Goal: Find specific page/section: Find specific page/section

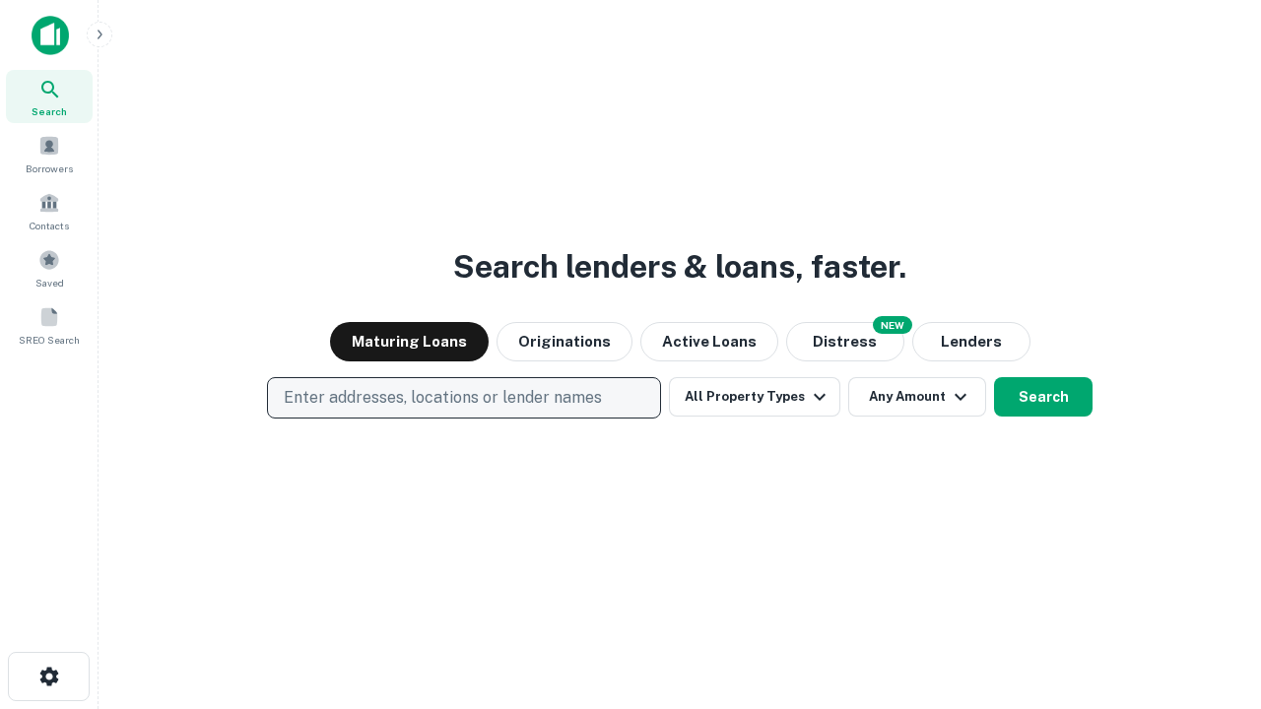
click at [463, 398] on p "Enter addresses, locations or lender names" at bounding box center [443, 398] width 318 height 24
type input "**********"
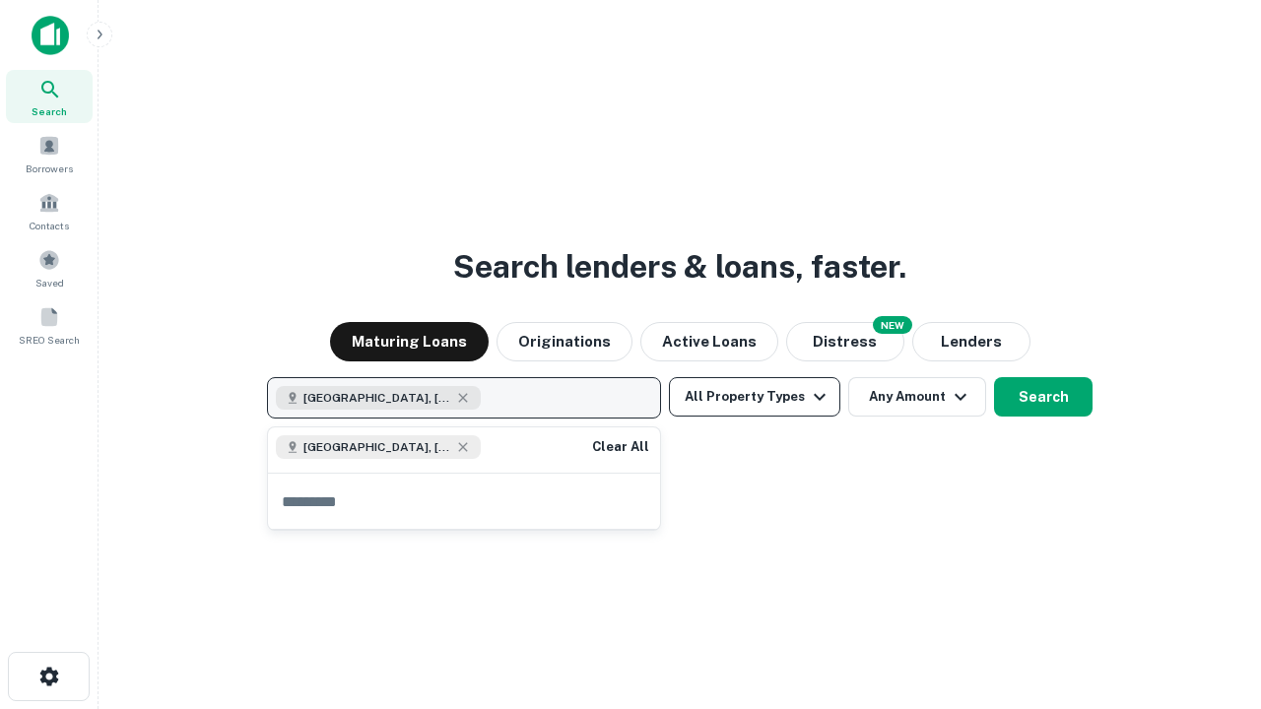
click at [755, 397] on button "All Property Types" at bounding box center [754, 396] width 171 height 39
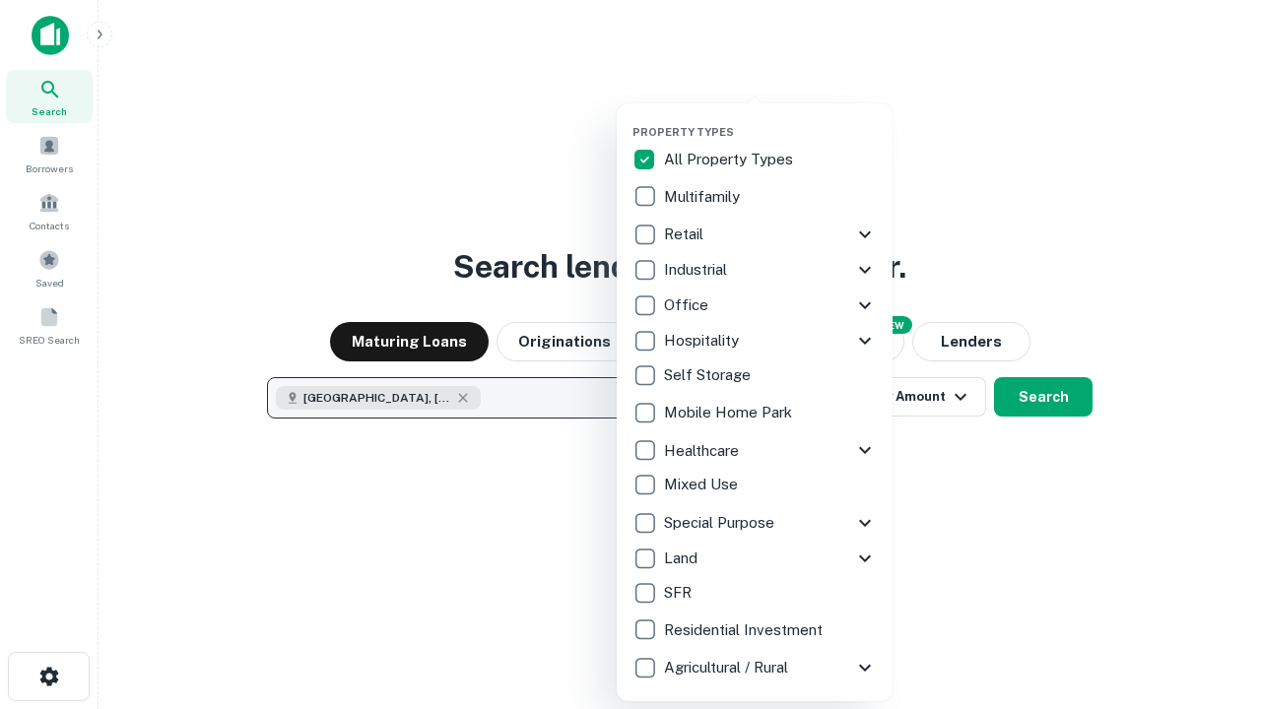
click at [770, 119] on button "button" at bounding box center [770, 119] width 276 height 1
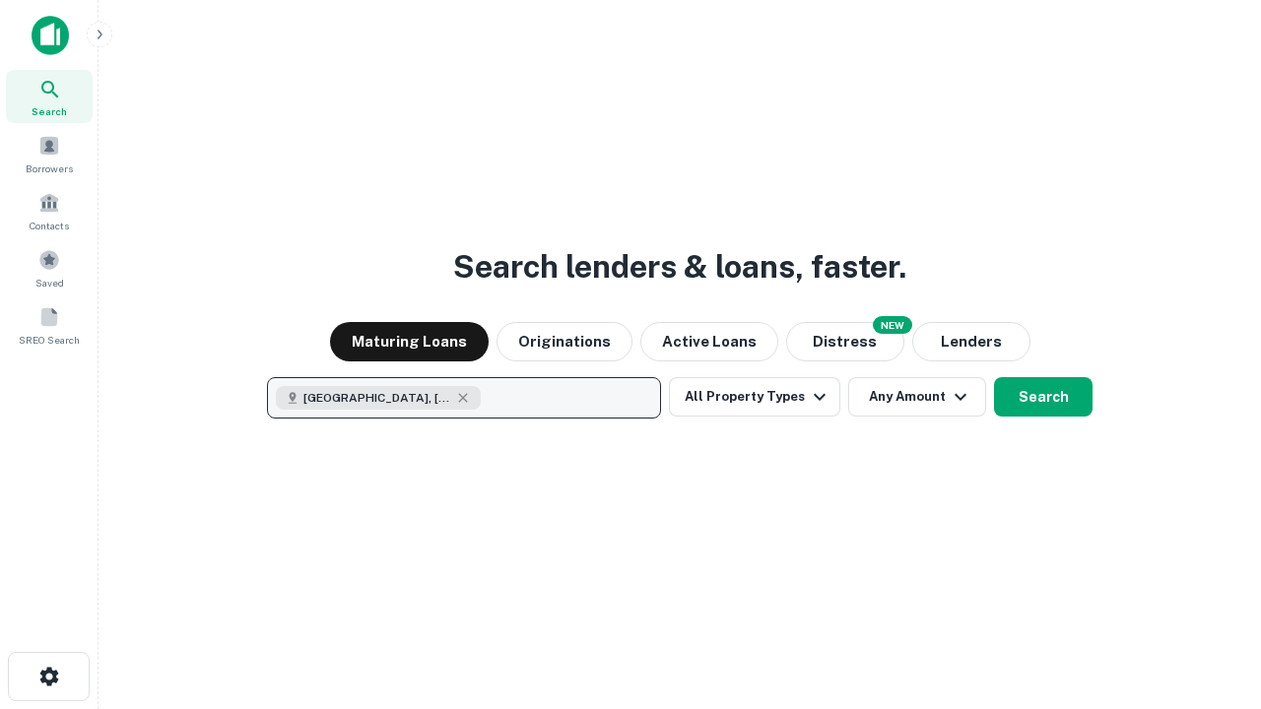
scroll to position [32, 0]
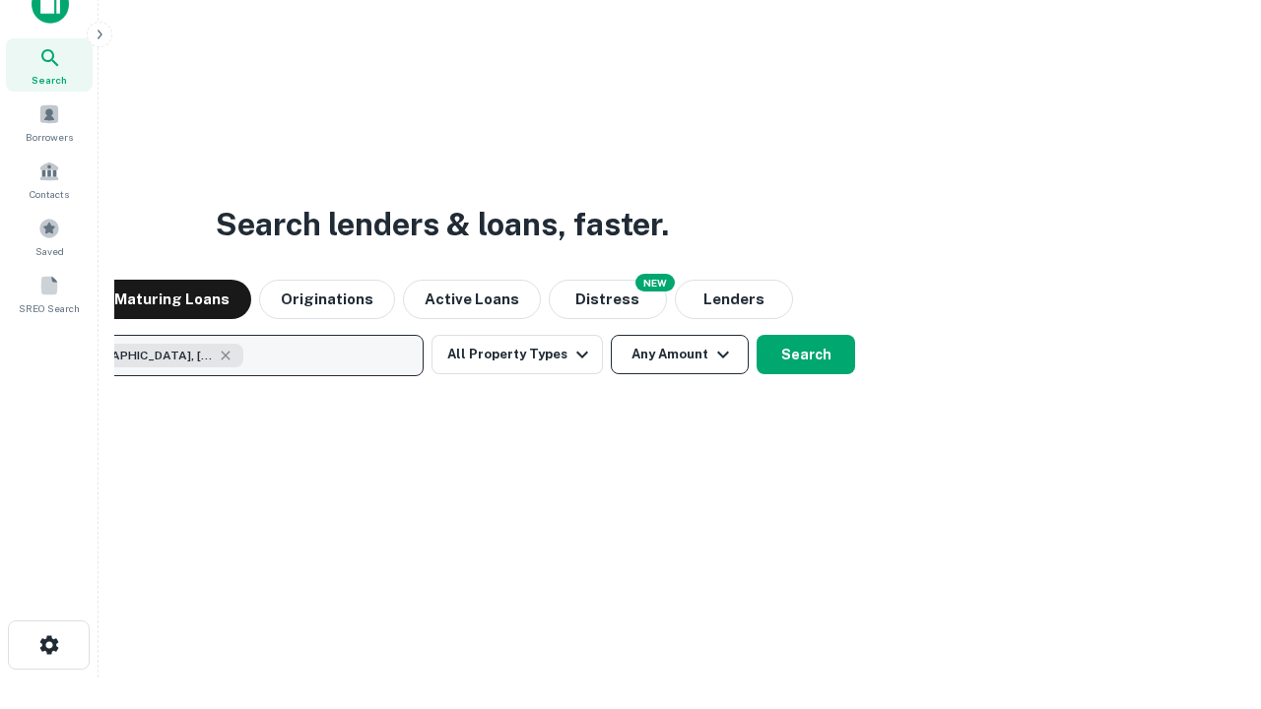
click at [611, 335] on button "Any Amount" at bounding box center [680, 354] width 138 height 39
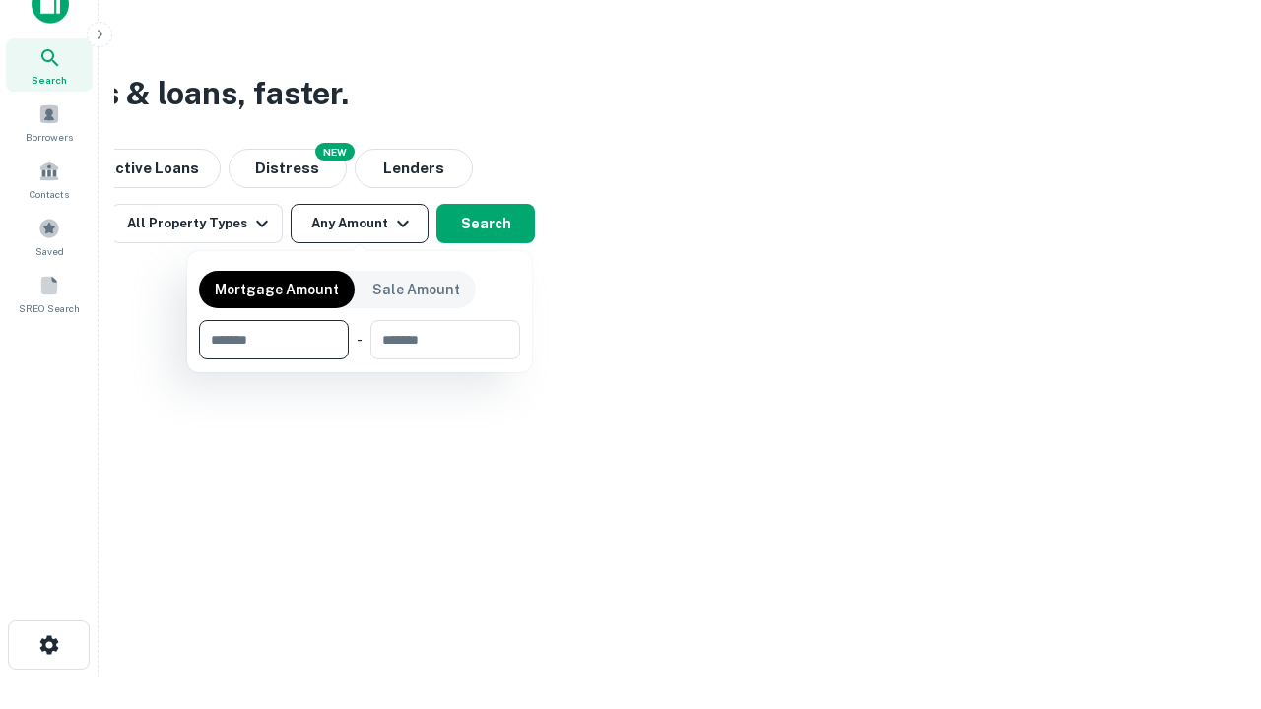
type input "*******"
click at [360, 360] on button "button" at bounding box center [359, 360] width 321 height 1
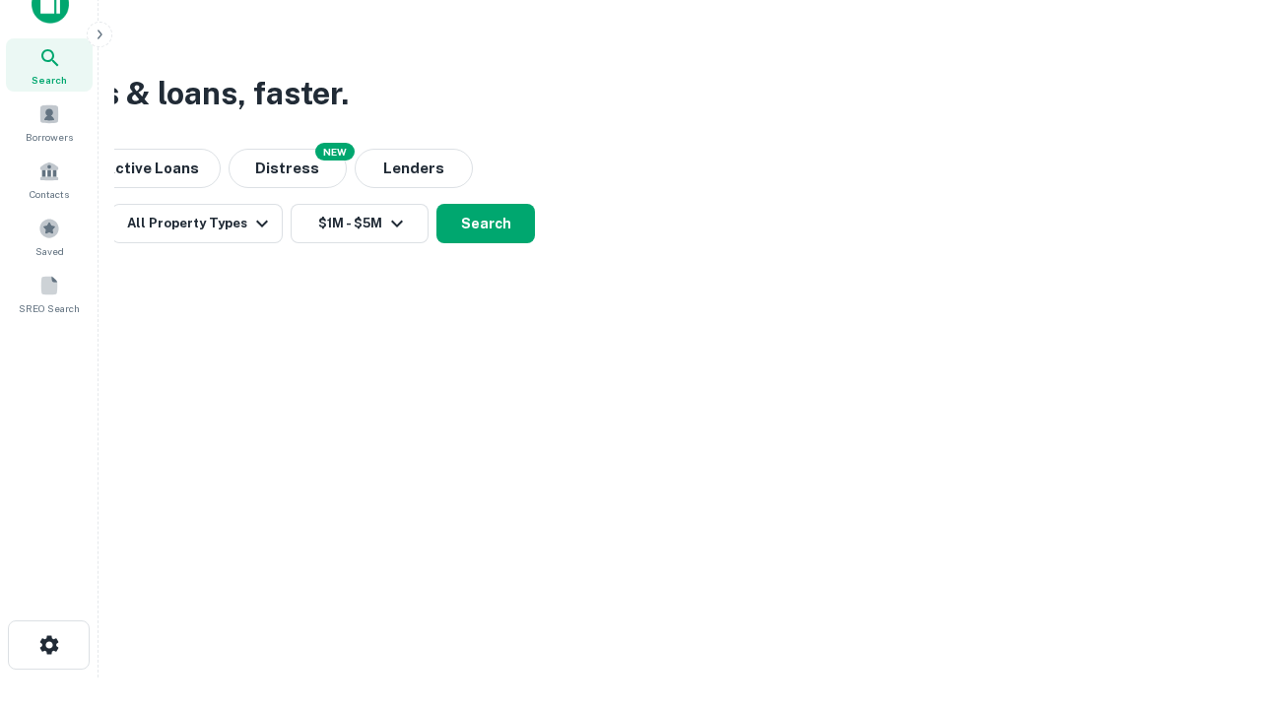
scroll to position [11, 364]
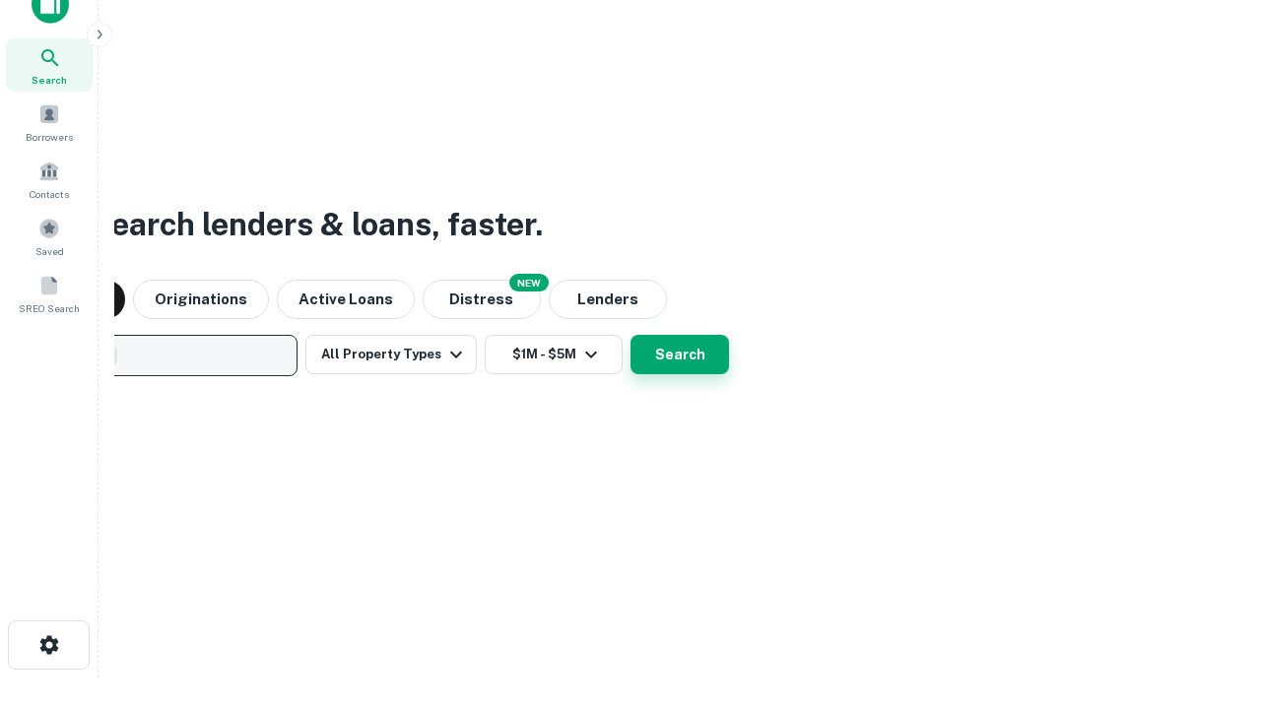
click at [631, 335] on button "Search" at bounding box center [680, 354] width 99 height 39
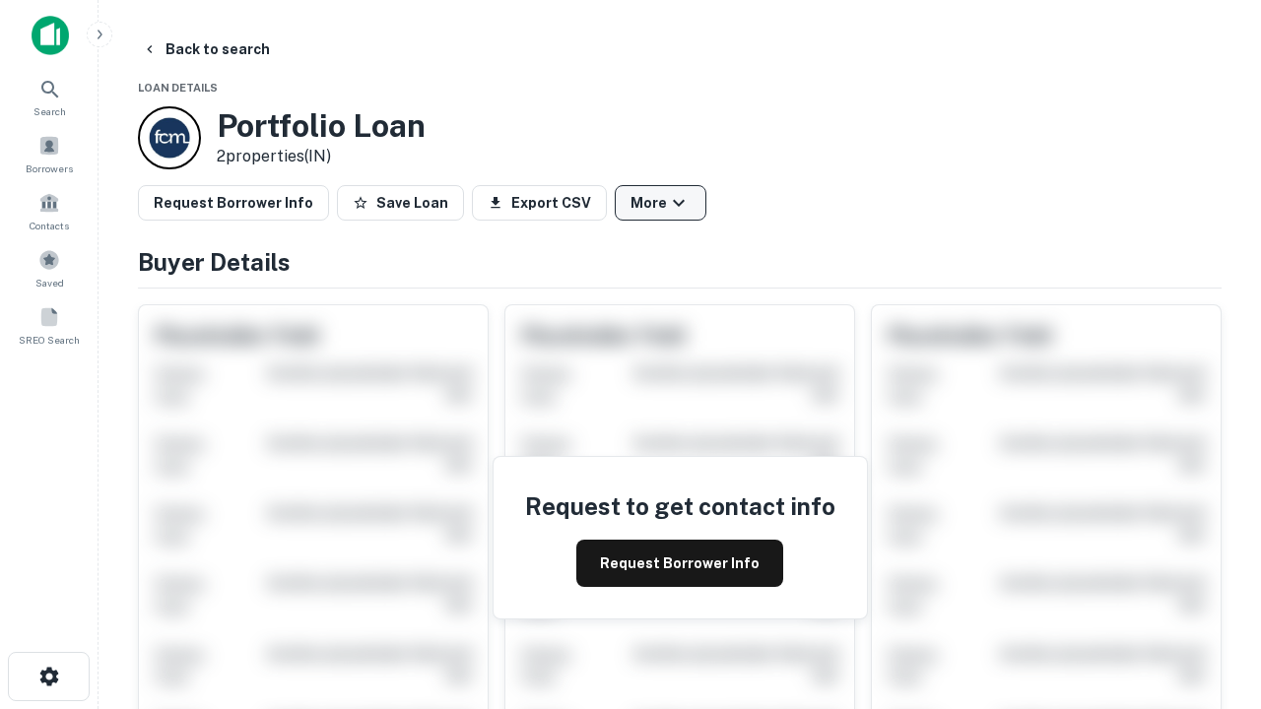
click at [660, 203] on button "More" at bounding box center [661, 202] width 92 height 35
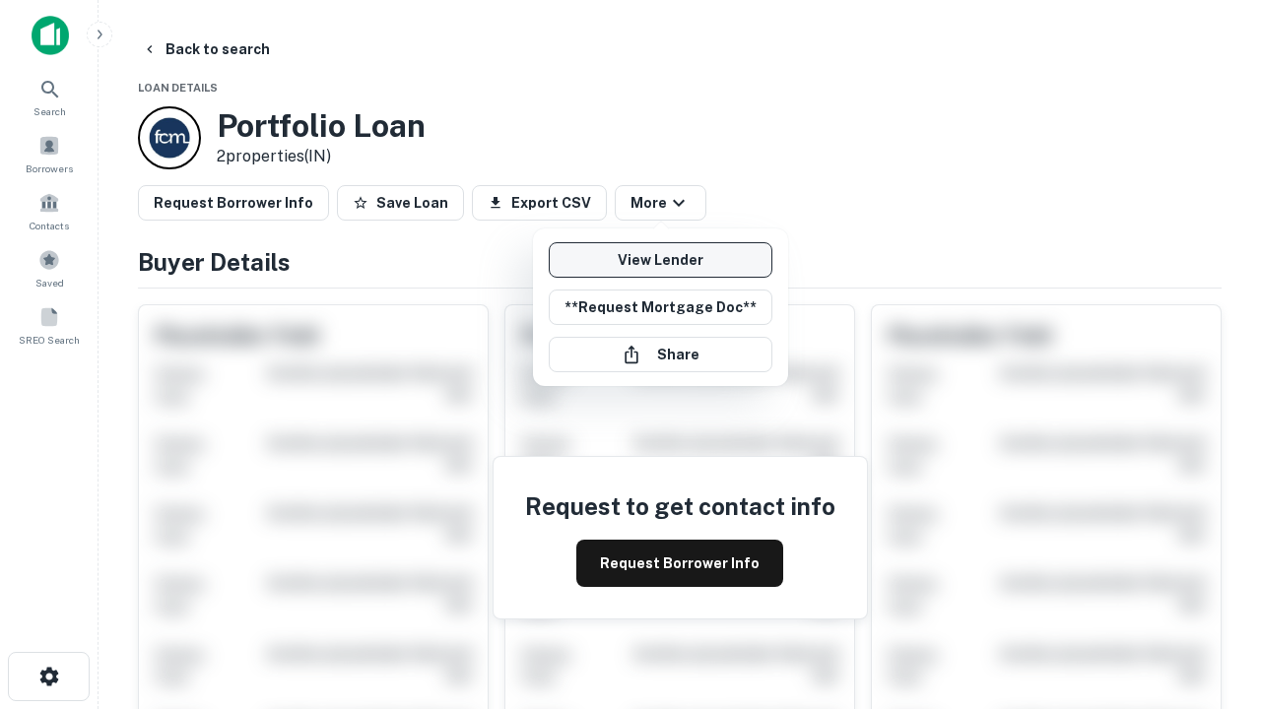
click at [660, 260] on link "View Lender" at bounding box center [661, 259] width 224 height 35
